Goal: Download file/media

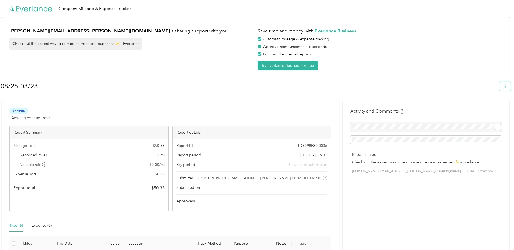
click at [509, 83] on button "button" at bounding box center [505, 85] width 11 height 9
click at [486, 109] on span "Download" at bounding box center [493, 112] width 18 height 6
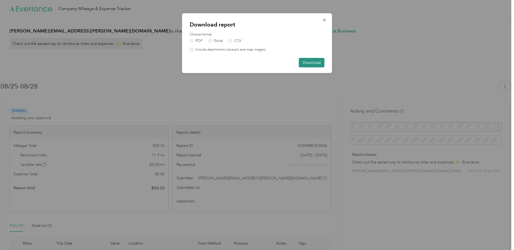
click at [312, 61] on button "Download" at bounding box center [312, 62] width 26 height 9
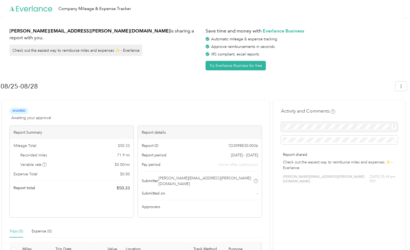
click at [160, 16] on div "Company Mileage & Expense Tracker" at bounding box center [203, 8] width 407 height 17
